Goal: Information Seeking & Learning: Learn about a topic

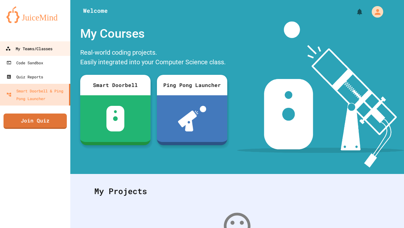
click at [40, 54] on link "My Teams/Classes" at bounding box center [35, 48] width 73 height 14
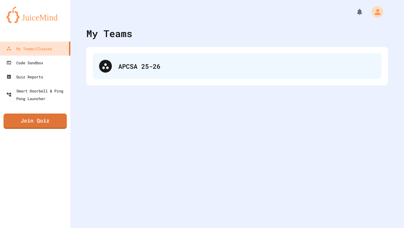
click at [135, 63] on div "APCSA 25-26" at bounding box center [246, 66] width 257 height 10
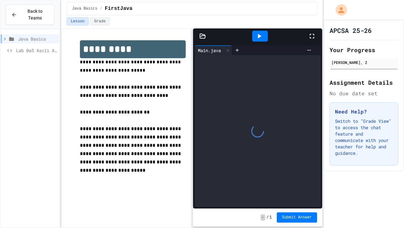
click at [201, 35] on icon at bounding box center [202, 36] width 6 height 6
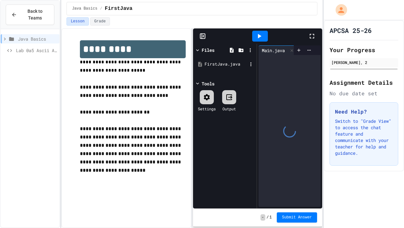
click at [218, 64] on div "FirstJava.java" at bounding box center [225, 64] width 43 height 6
click at [204, 38] on icon at bounding box center [202, 36] width 6 height 6
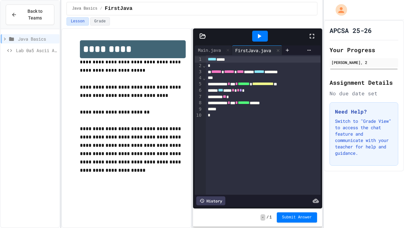
click at [263, 39] on div at bounding box center [260, 36] width 16 height 11
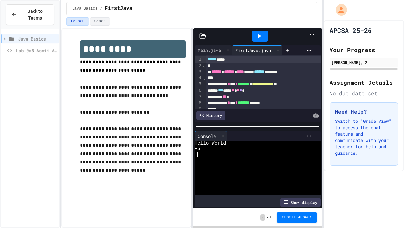
click at [257, 40] on div at bounding box center [260, 36] width 16 height 11
